Goal: Communication & Community: Ask a question

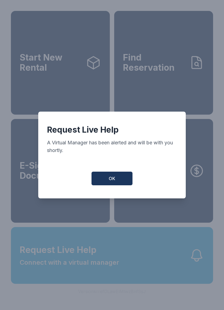
click at [108, 185] on button "OK" at bounding box center [111, 179] width 41 height 14
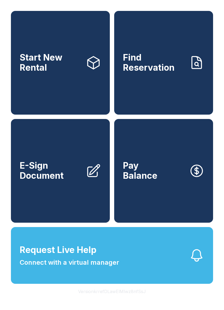
click at [125, 275] on button "Request Live Help Connect with a virtual manager" at bounding box center [112, 255] width 202 height 57
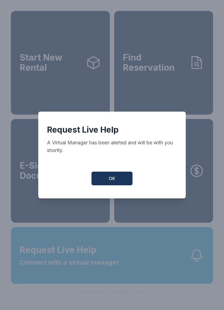
click at [116, 180] on button "OK" at bounding box center [111, 179] width 41 height 14
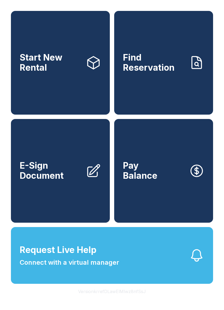
click at [116, 180] on button "Pay Balance" at bounding box center [163, 171] width 99 height 104
click at [114, 264] on span "Request Live Help Connect with a virtual manager" at bounding box center [69, 255] width 99 height 24
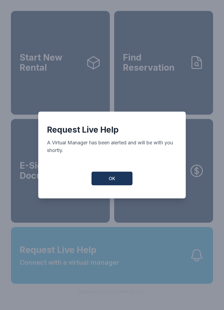
click at [126, 277] on div "Request Live Help A Virtual Manager has been alerted and will be with you short…" at bounding box center [112, 155] width 224 height 310
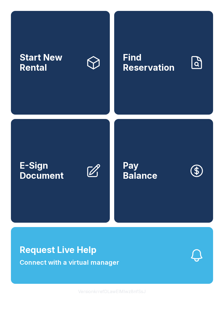
click at [96, 267] on span "Connect with a virtual manager" at bounding box center [69, 263] width 99 height 10
click at [116, 183] on button "Pay Balance" at bounding box center [163, 171] width 99 height 104
click at [102, 267] on span "Connect with a virtual manager" at bounding box center [69, 263] width 99 height 10
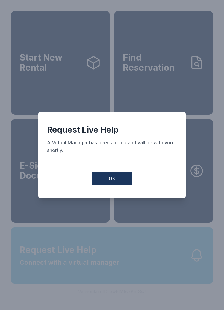
click at [102, 273] on div "Request Live Help A Virtual Manager has been alerted and will be with you short…" at bounding box center [112, 155] width 224 height 310
click at [110, 267] on div "Request Live Help A Virtual Manager has been alerted and will be with you short…" at bounding box center [112, 155] width 224 height 310
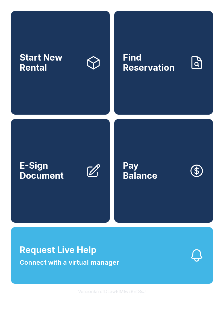
click at [105, 267] on span "Connect with a virtual manager" at bounding box center [69, 263] width 99 height 10
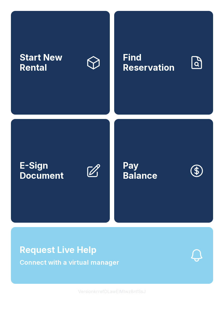
click at [106, 267] on span "Request Live Help Connect with a virtual manager" at bounding box center [69, 255] width 99 height 24
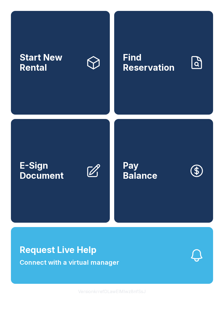
click at [102, 279] on button "Request Live Help Connect with a virtual manager" at bounding box center [112, 255] width 202 height 57
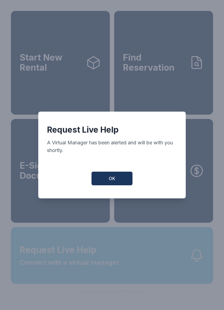
click at [100, 276] on div "Request Live Help A Virtual Manager has been alerted and will be with you short…" at bounding box center [112, 155] width 224 height 310
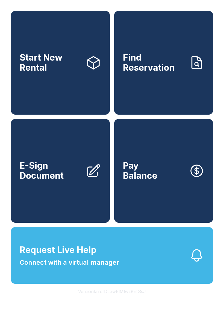
click at [102, 267] on span "Connect with a virtual manager" at bounding box center [69, 263] width 99 height 10
click at [112, 267] on span "Request Live Help Connect with a virtual manager" at bounding box center [69, 255] width 99 height 24
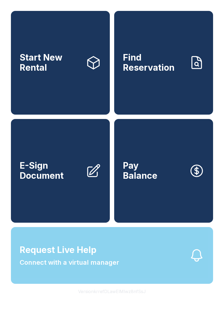
click at [135, 263] on button "Request Live Help Connect with a virtual manager" at bounding box center [112, 255] width 202 height 57
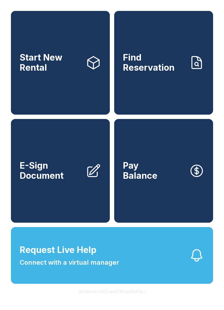
click at [138, 275] on button "Request Live Help Connect with a virtual manager" at bounding box center [112, 255] width 202 height 57
click at [132, 281] on button "Request Live Help Connect with a virtual manager" at bounding box center [112, 255] width 202 height 57
